Goal: Task Accomplishment & Management: Manage account settings

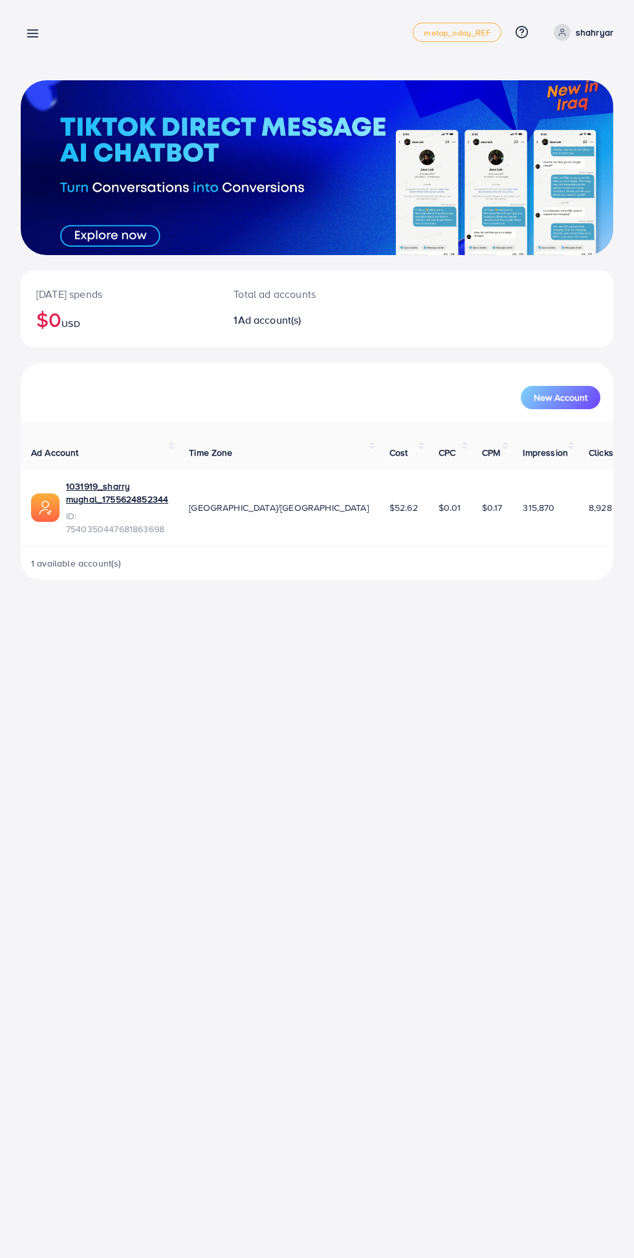
click at [27, 35] on icon at bounding box center [33, 34] width 14 height 14
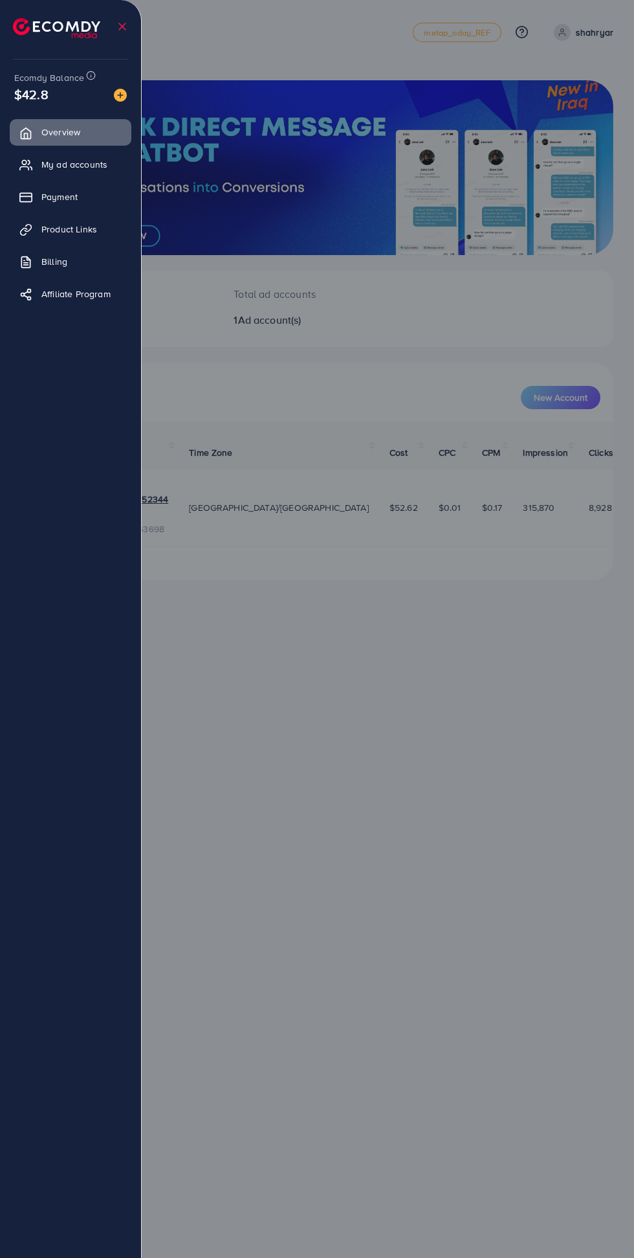
click at [32, 33] on img at bounding box center [56, 28] width 87 height 20
click at [30, 166] on icon at bounding box center [25, 165] width 13 height 13
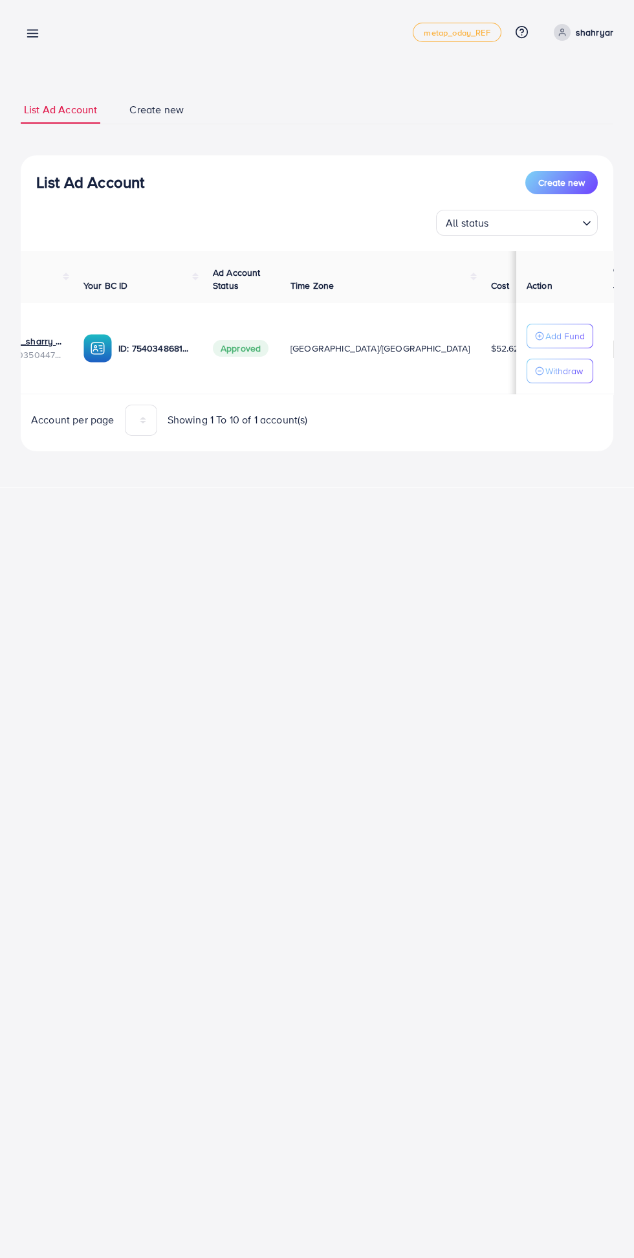
scroll to position [0, 85]
